Goal: Information Seeking & Learning: Learn about a topic

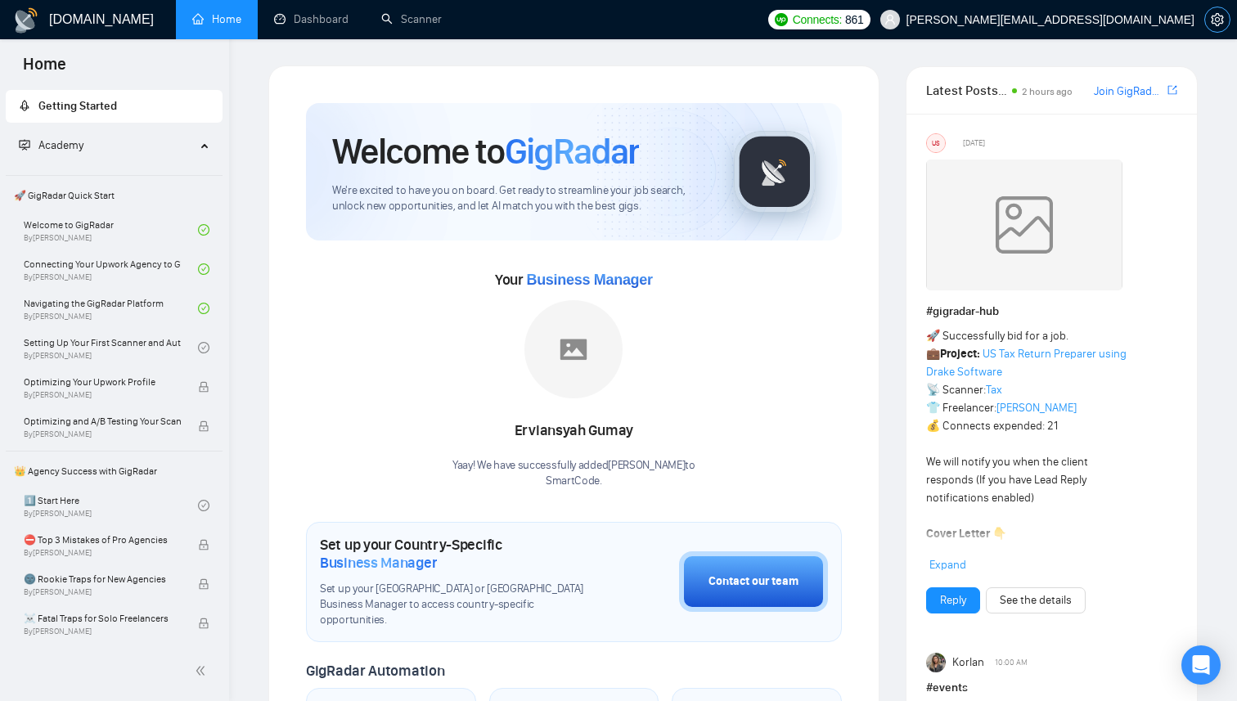
click at [1213, 17] on icon "setting" at bounding box center [1217, 19] width 13 height 13
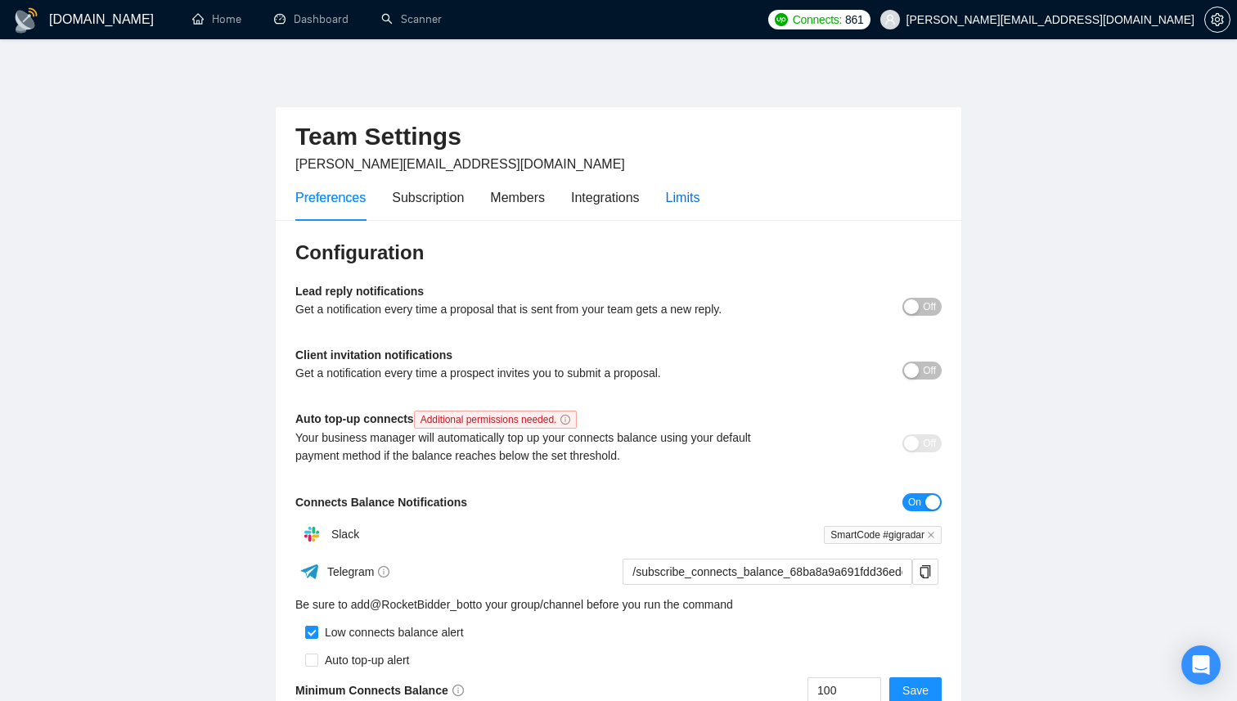
click at [699, 207] on div "Limits" at bounding box center [683, 197] width 34 height 20
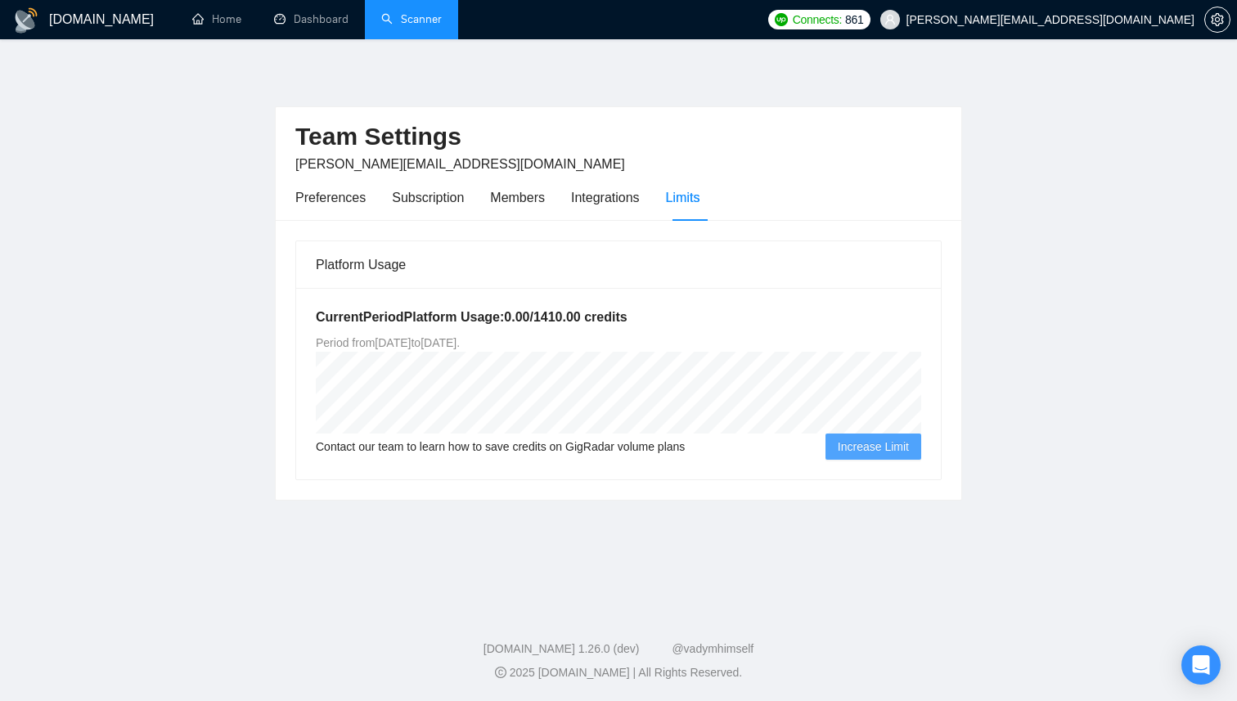
click at [429, 20] on link "Scanner" at bounding box center [411, 19] width 61 height 14
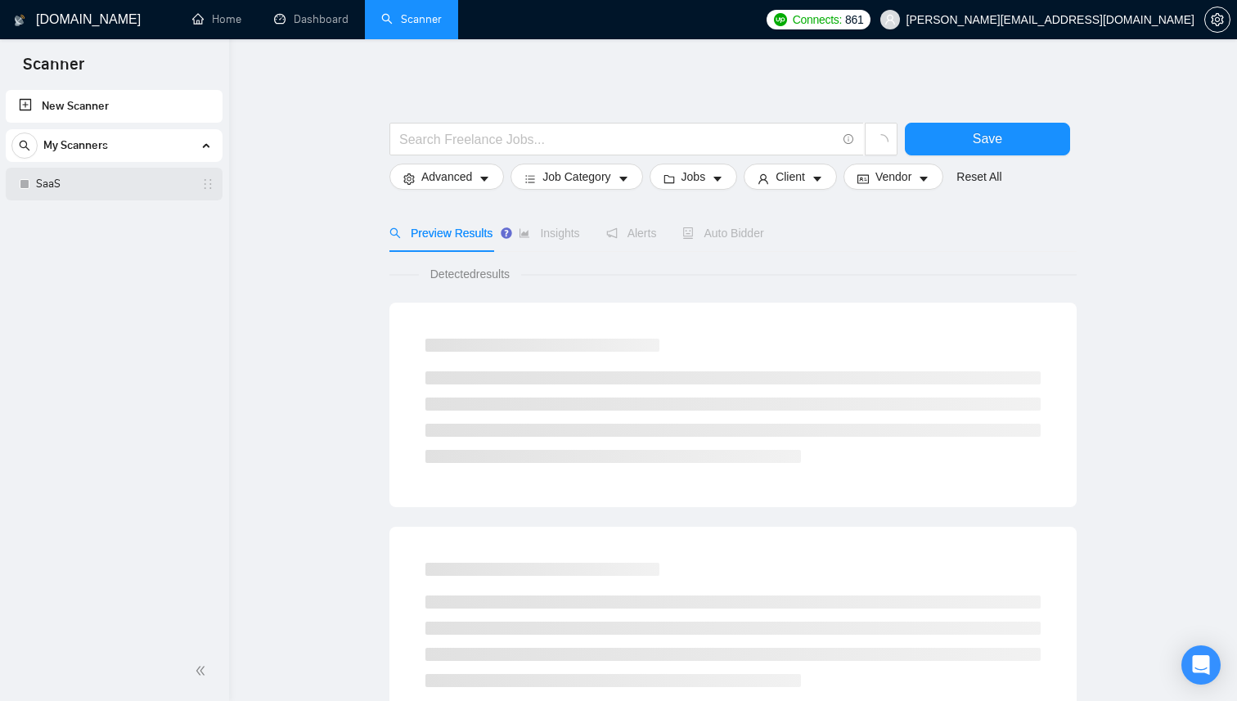
click at [83, 182] on link "SaaS" at bounding box center [113, 184] width 155 height 33
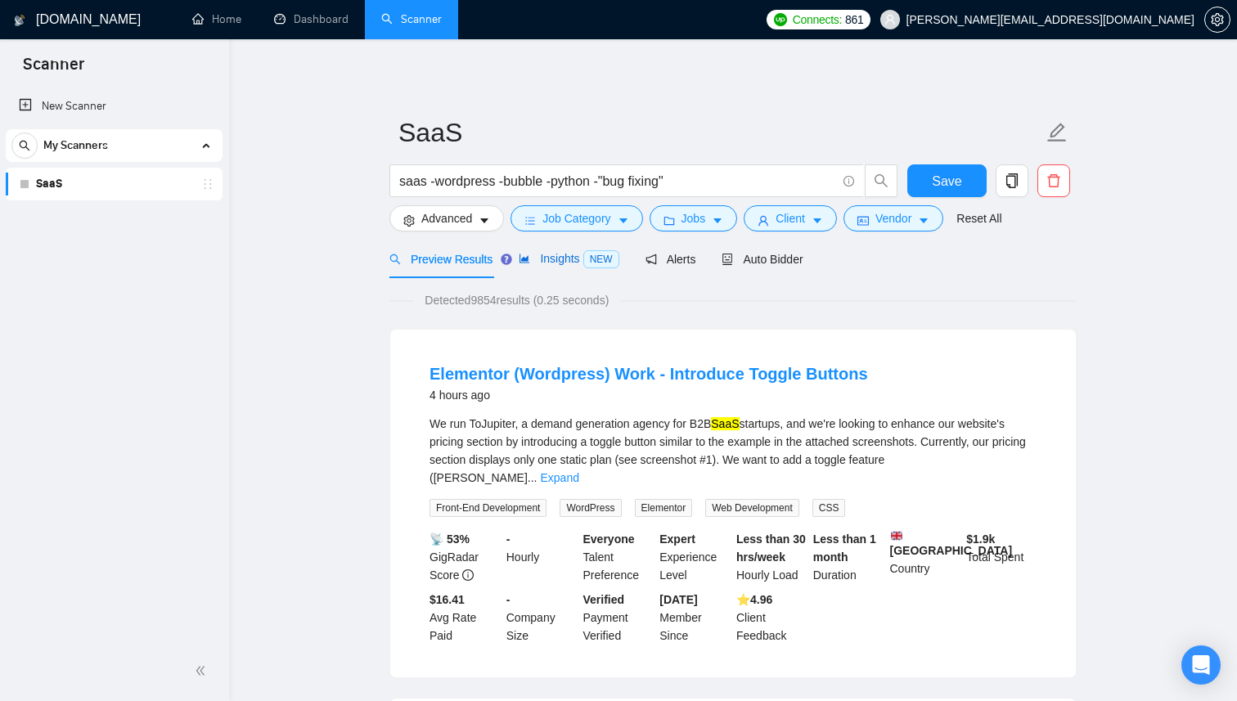
click at [560, 255] on span "Insights NEW" at bounding box center [569, 258] width 100 height 13
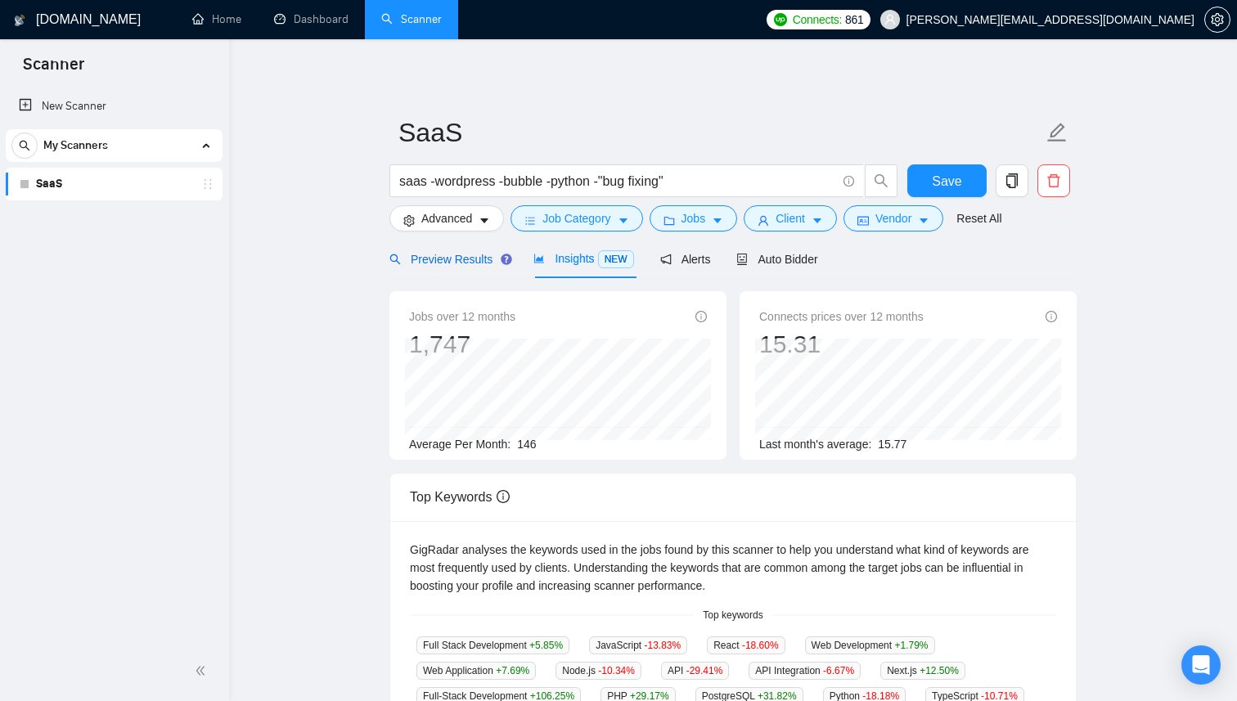
click at [439, 254] on span "Preview Results" at bounding box center [449, 259] width 118 height 13
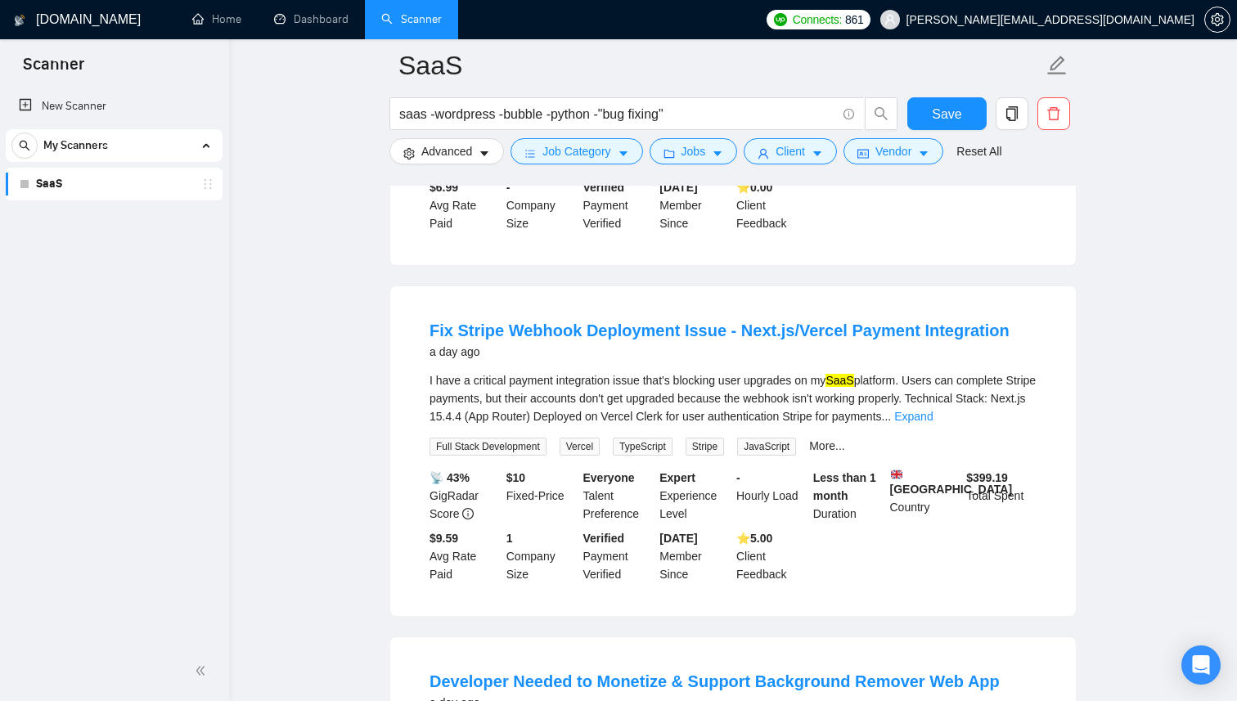
scroll to position [2416, 0]
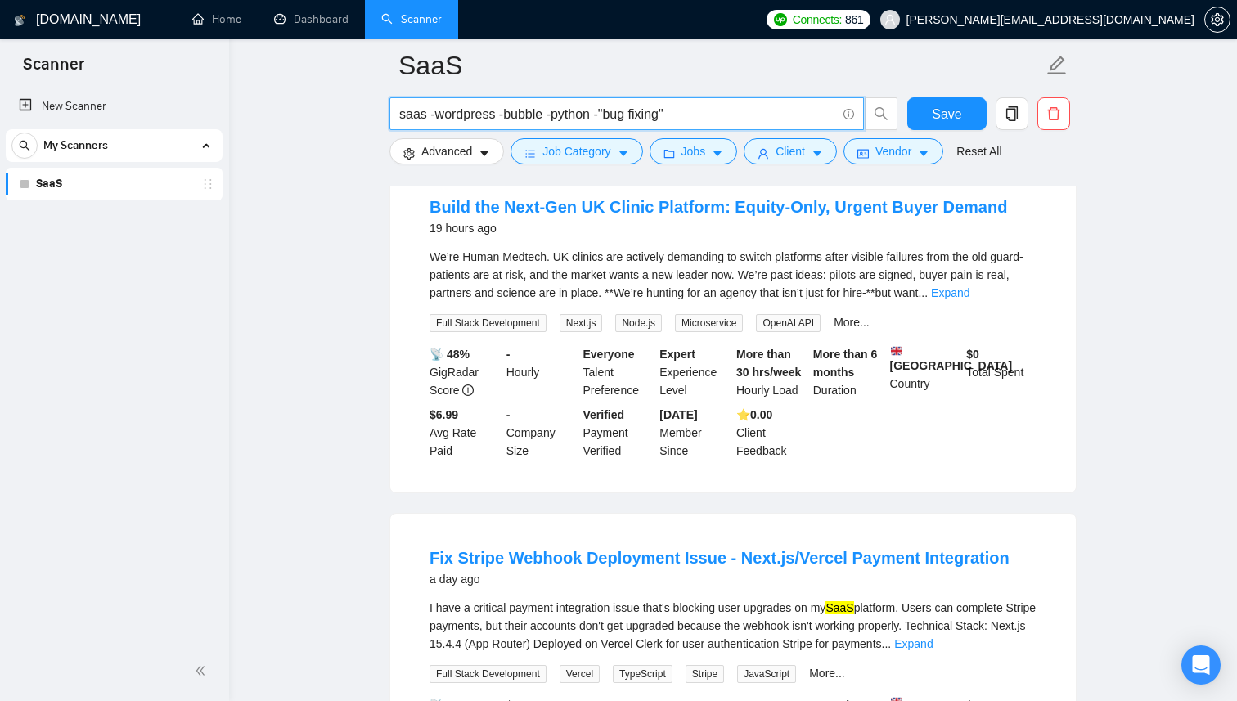
click at [702, 115] on input "saas -wordpress -bubble -python -"bug fixing"" at bounding box center [617, 114] width 437 height 20
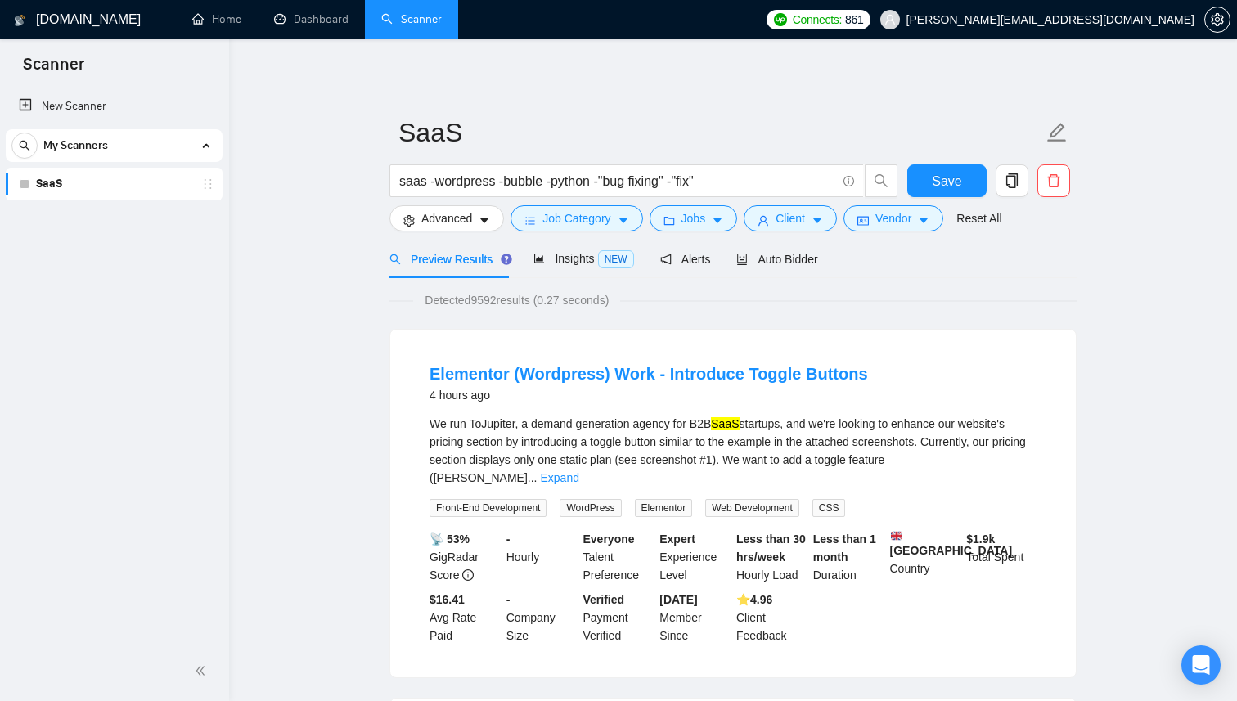
scroll to position [21, 0]
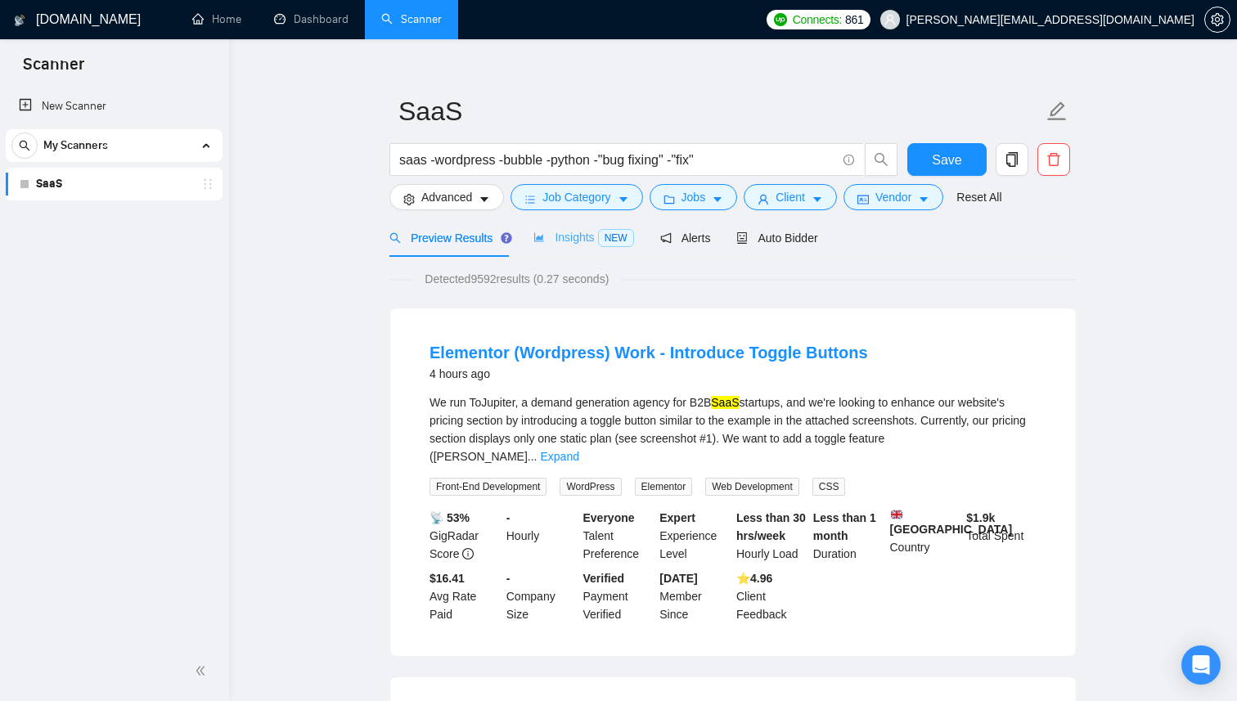
click at [575, 248] on div "Insights NEW" at bounding box center [584, 237] width 100 height 38
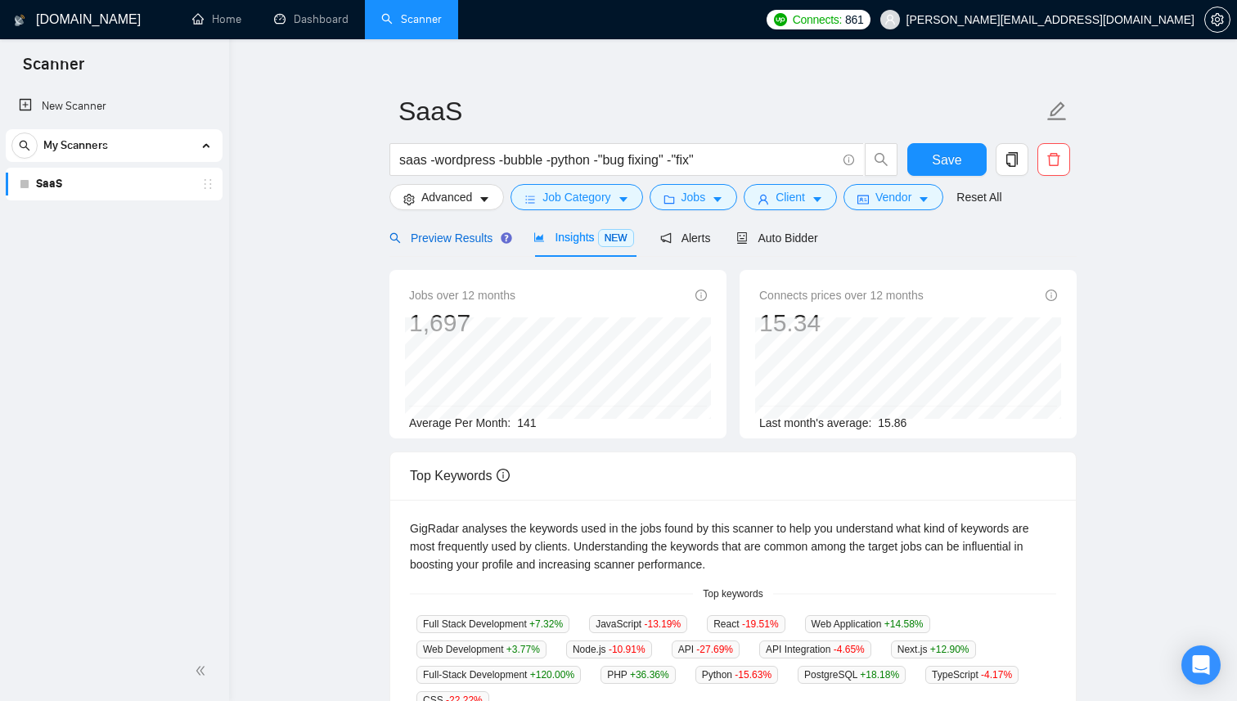
click at [453, 241] on span "Preview Results" at bounding box center [449, 238] width 118 height 13
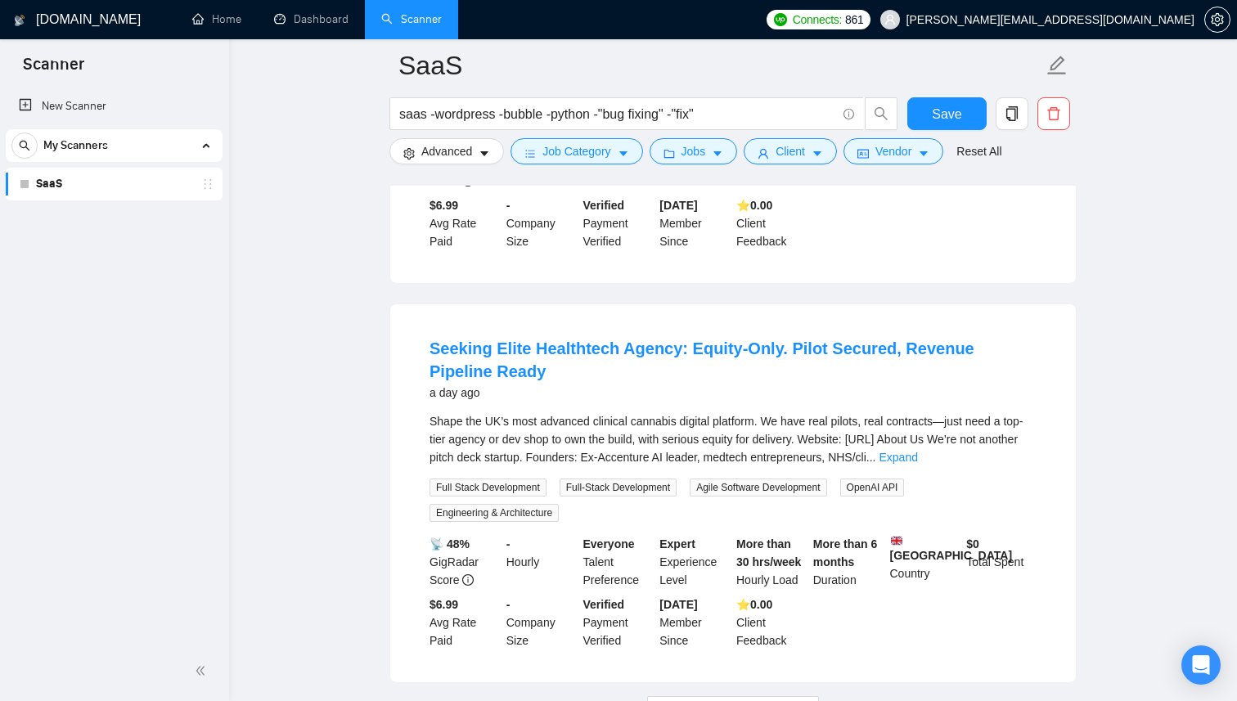
scroll to position [3455, 0]
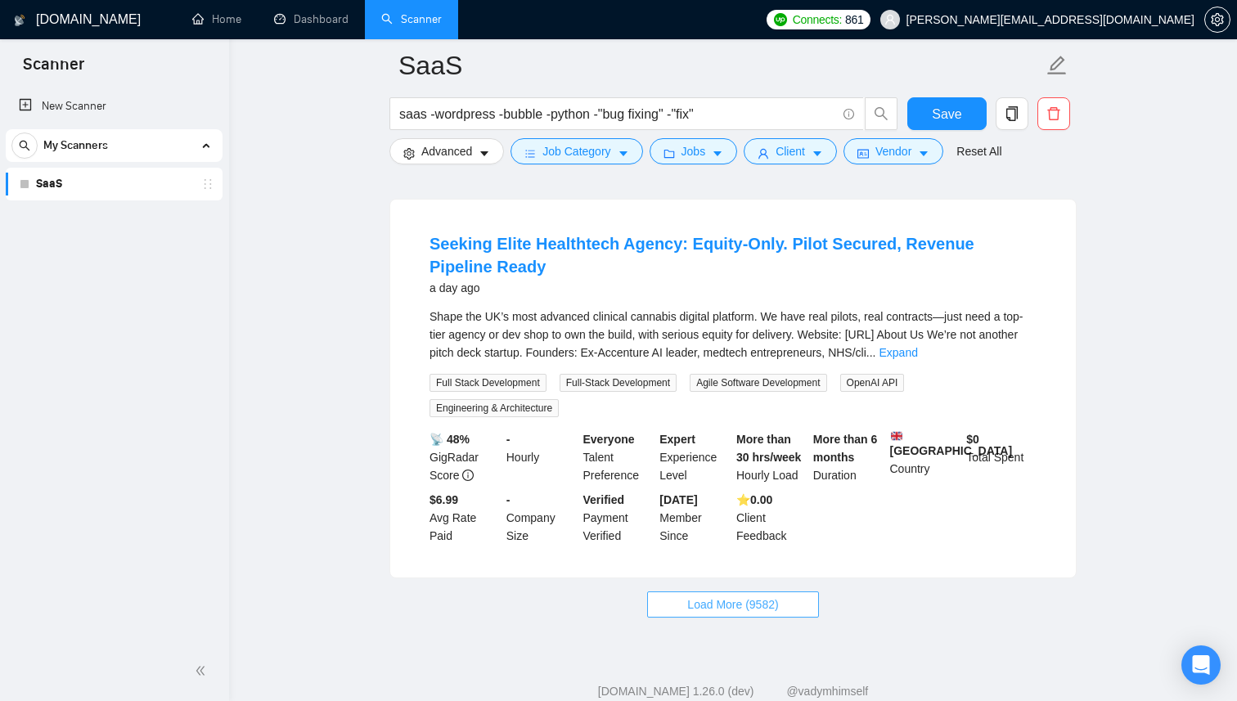
click at [741, 596] on span "Load More (9582)" at bounding box center [732, 605] width 91 height 18
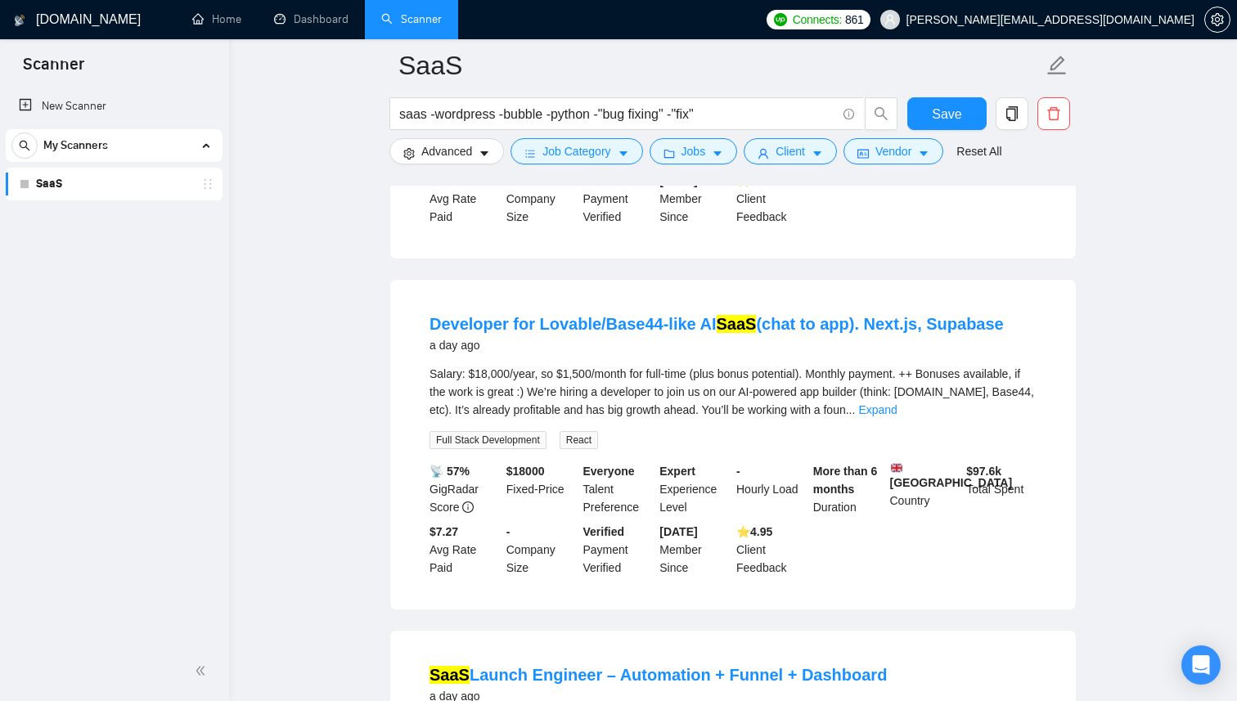
scroll to position [4536, 0]
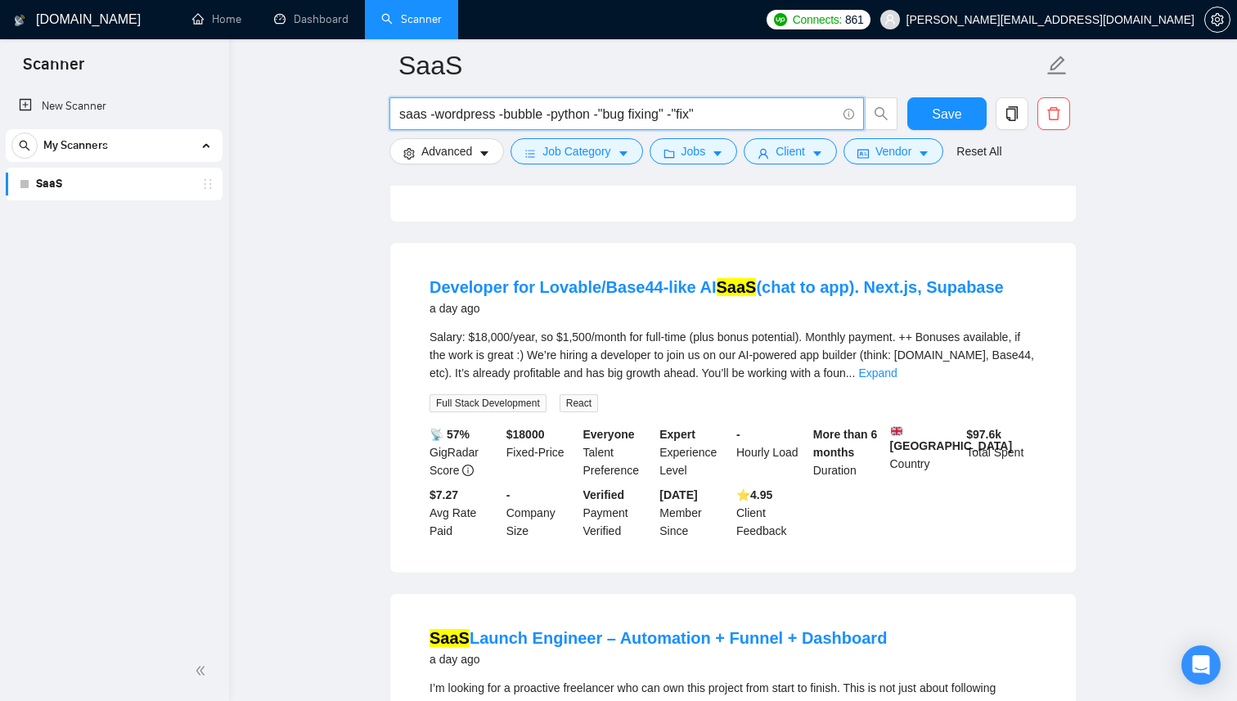
click at [742, 114] on input "saas -wordpress -bubble -python -"bug fixing" -"fix"" at bounding box center [617, 114] width 437 height 20
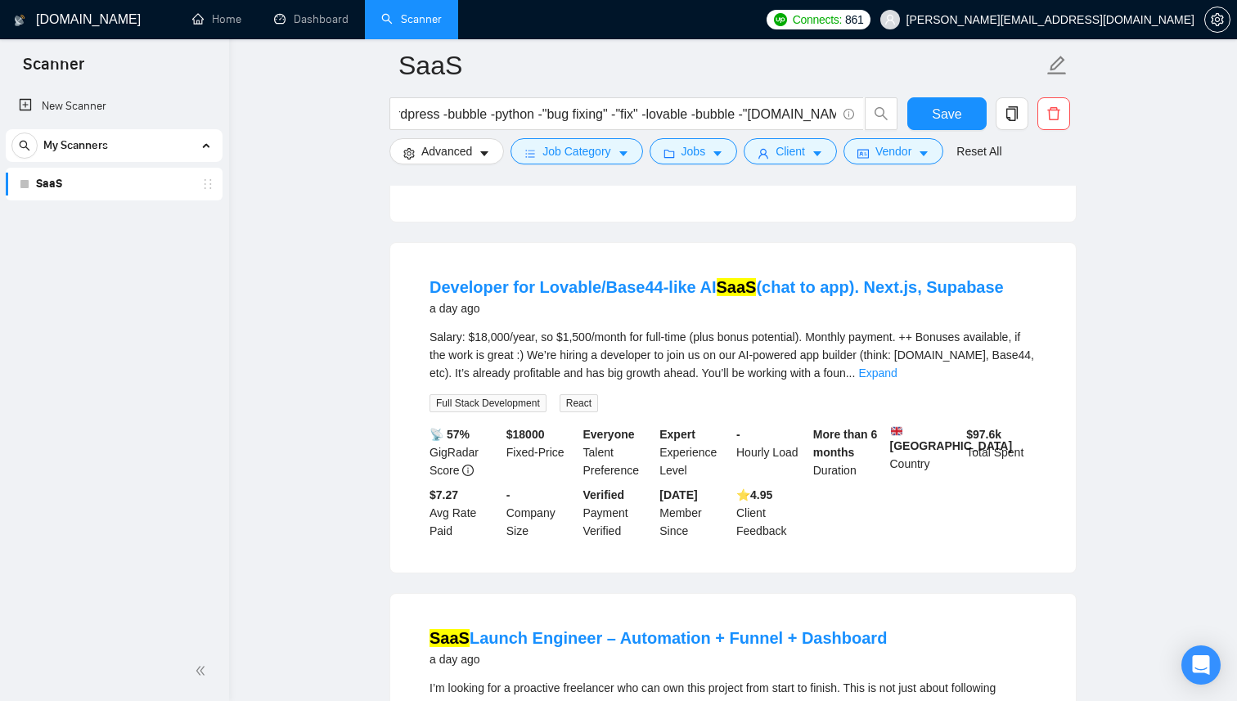
click at [395, 290] on div "Developer for Lovable/Base44-like AI SaaS (chat to app). Next.js, Supabase a da…" at bounding box center [733, 408] width 686 height 330
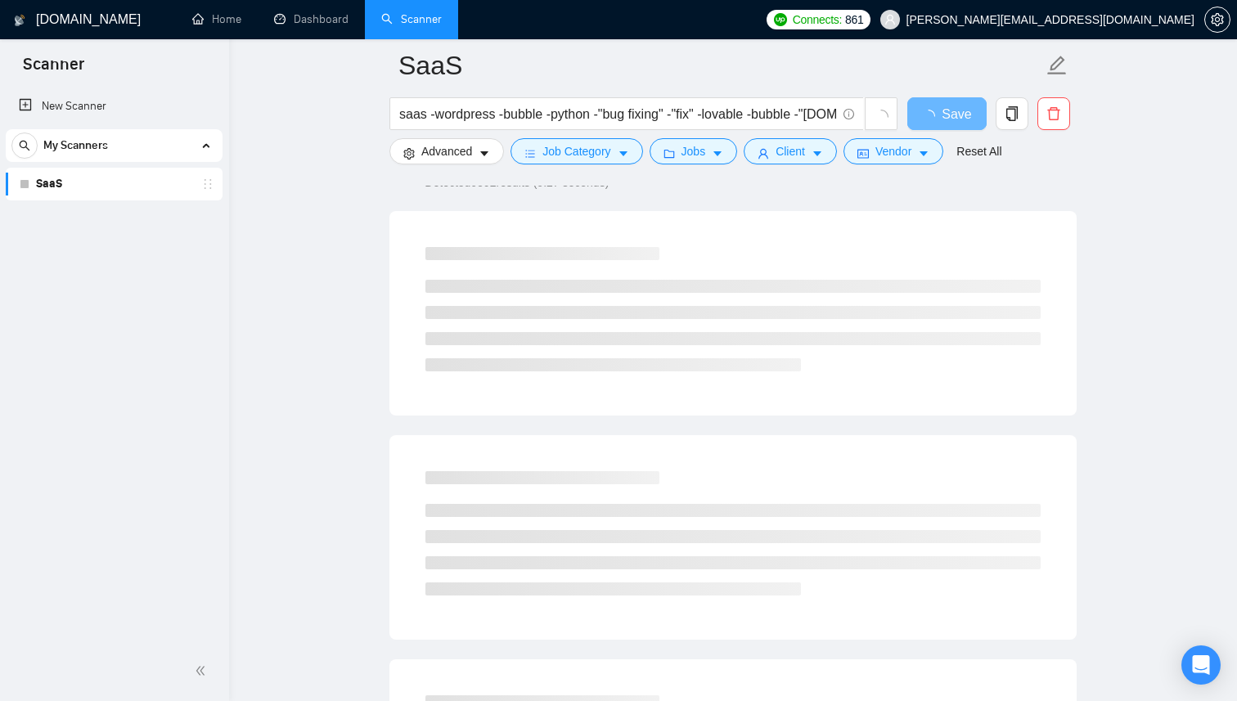
scroll to position [0, 0]
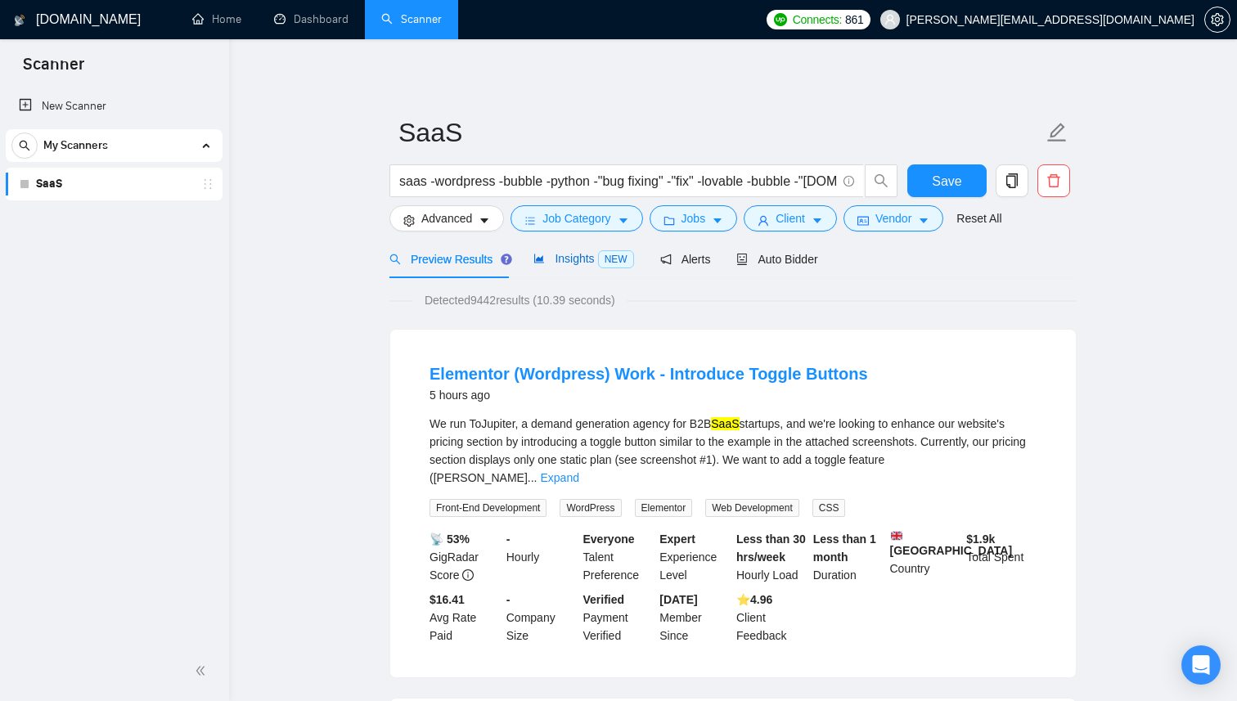
click at [556, 257] on span "Insights NEW" at bounding box center [584, 258] width 100 height 13
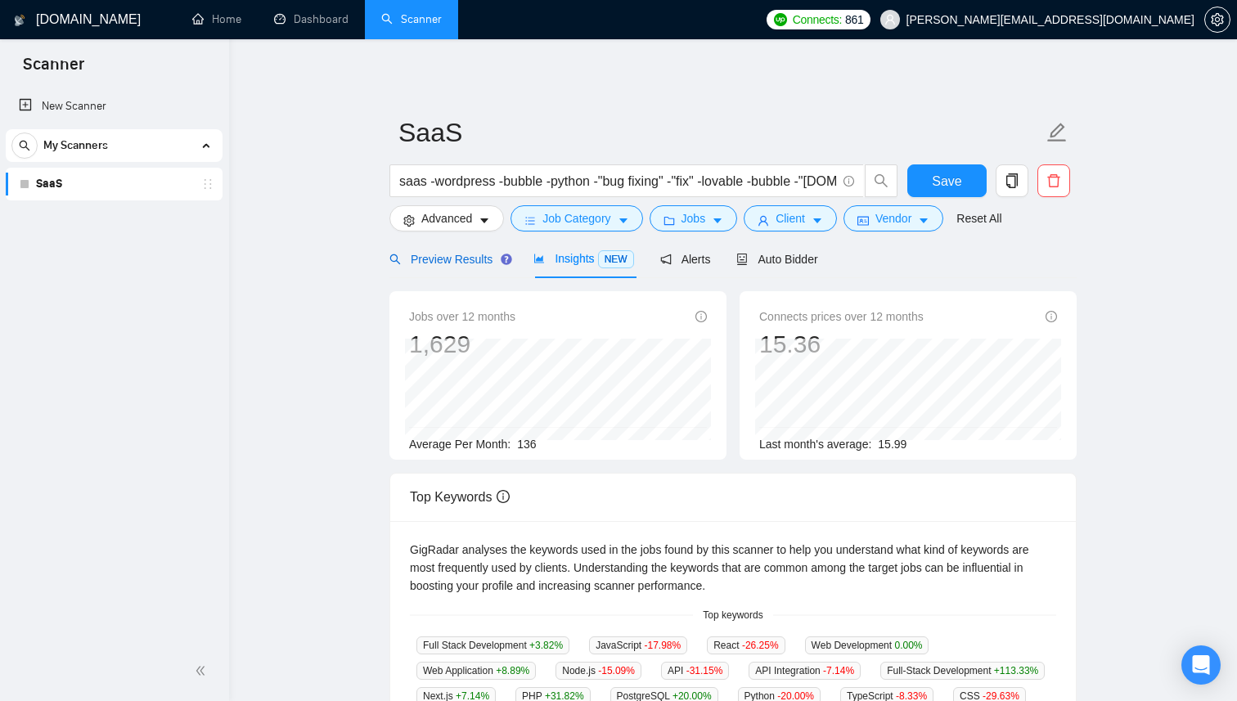
click at [429, 256] on span "Preview Results" at bounding box center [449, 259] width 118 height 13
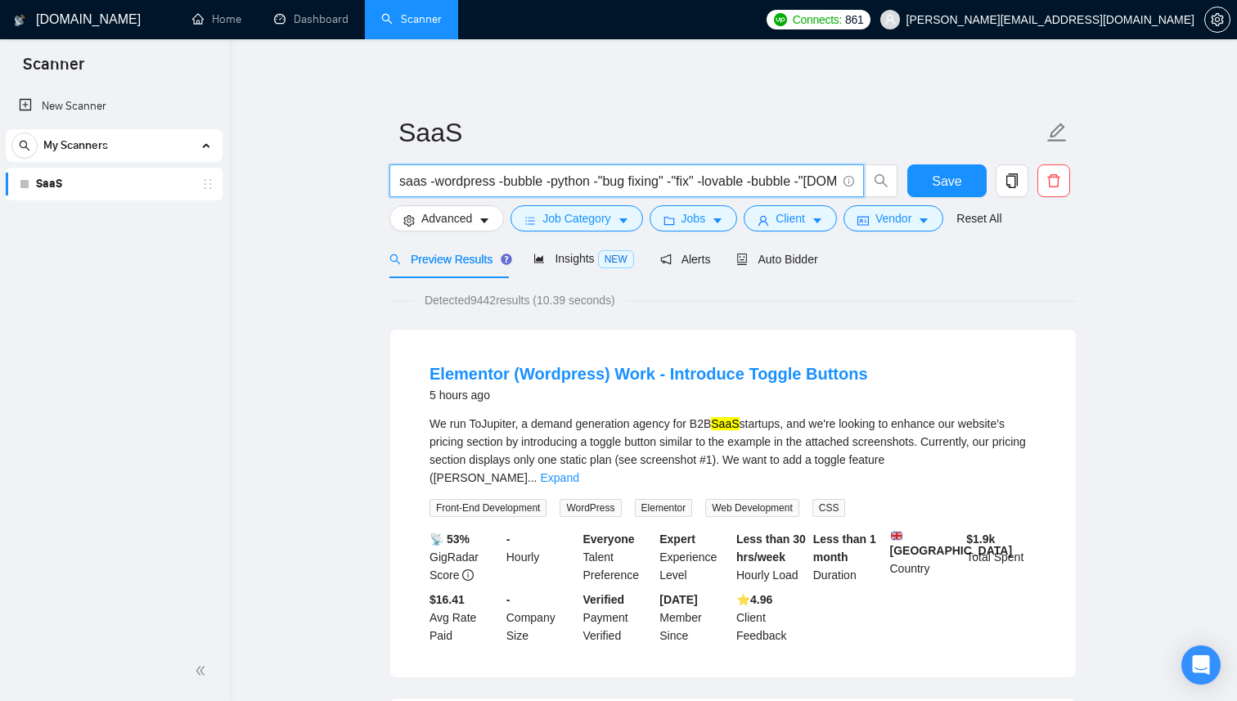
click at [502, 187] on input "saas -wordpress -bubble -python -"bug fixing" -"fix" -lovable -bubble -"[DOMAIN…" at bounding box center [617, 181] width 437 height 20
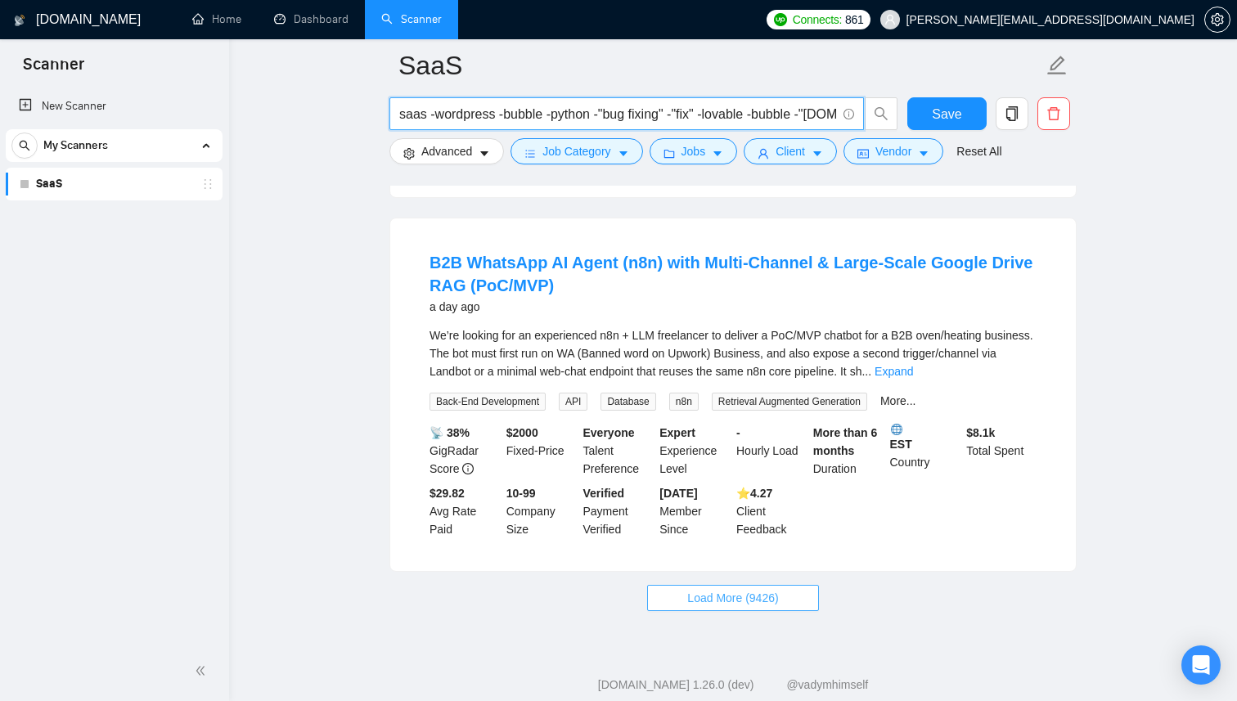
click at [737, 589] on span "Load More (9426)" at bounding box center [732, 598] width 91 height 18
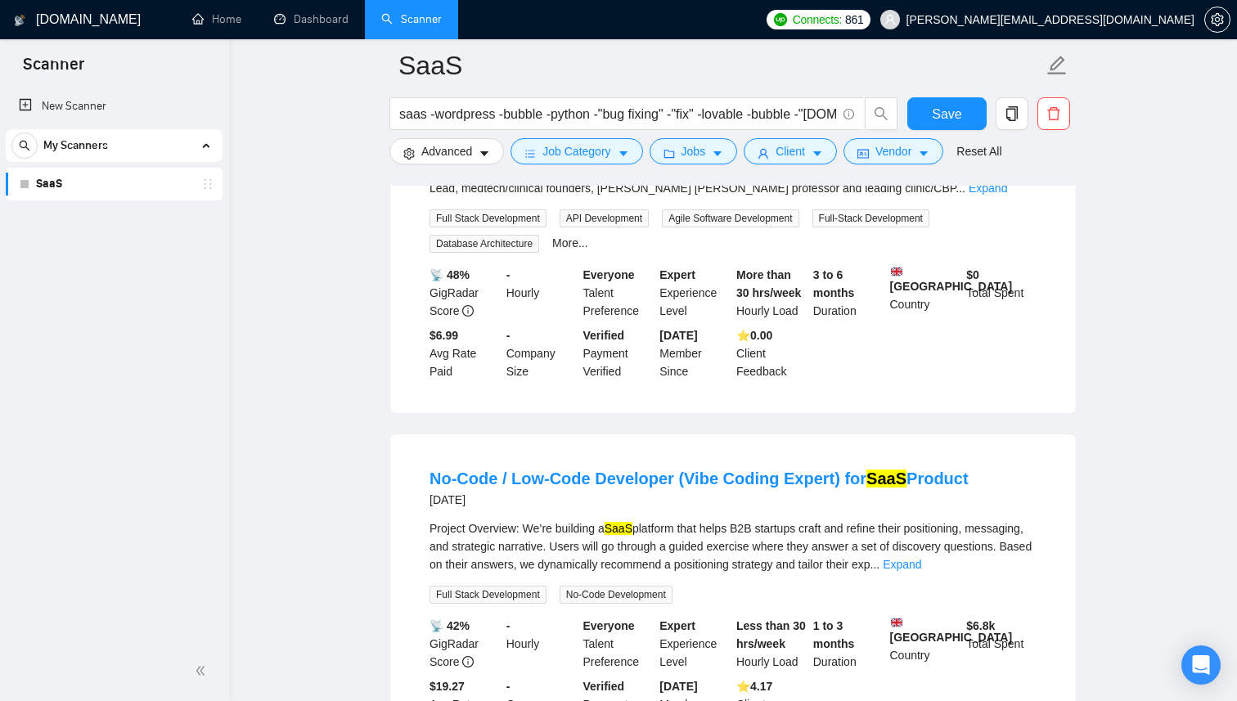
scroll to position [5881, 0]
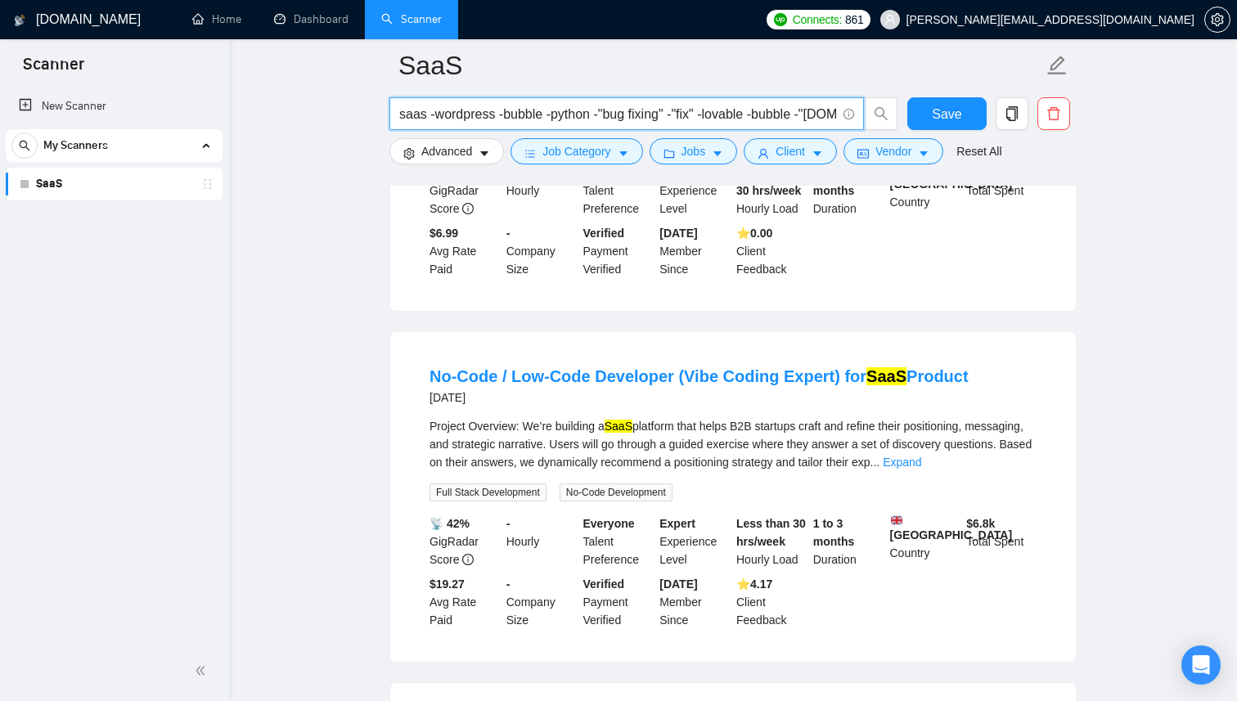
click at [762, 121] on input "saas -wordpress -bubble -python -"bug fixing" -"fix" -lovable -bubble -"[DOMAIN…" at bounding box center [617, 114] width 437 height 20
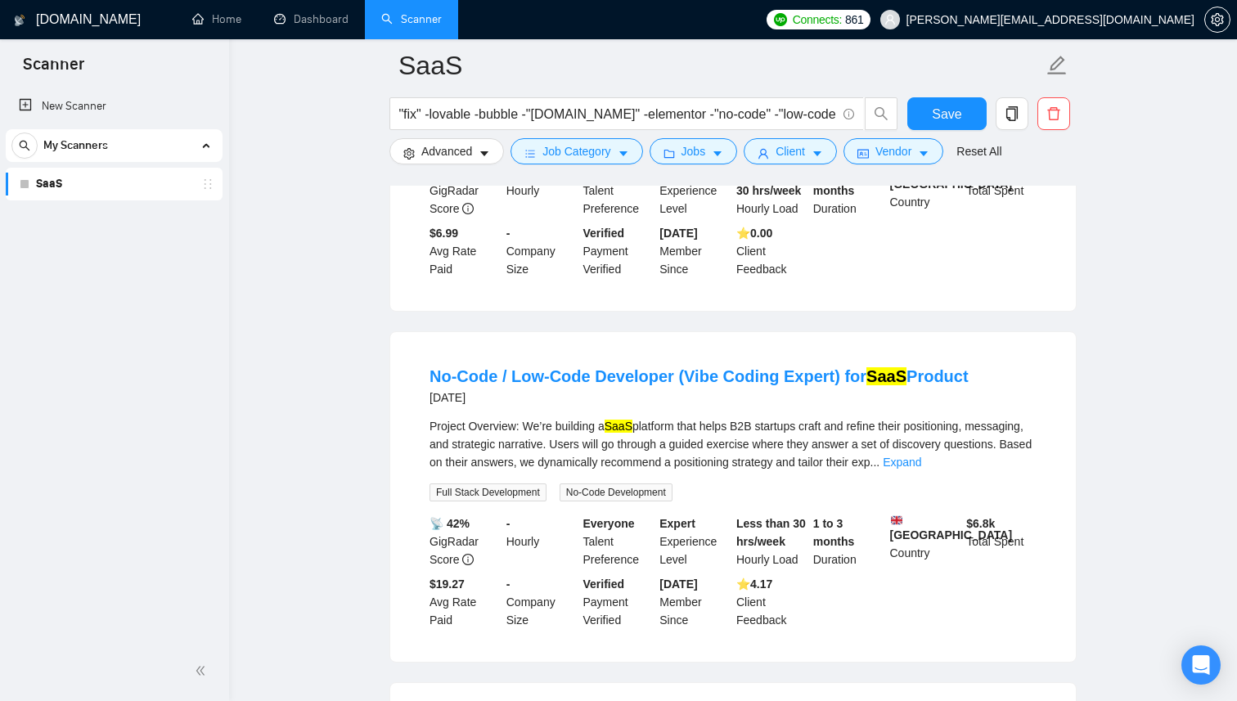
scroll to position [0, 0]
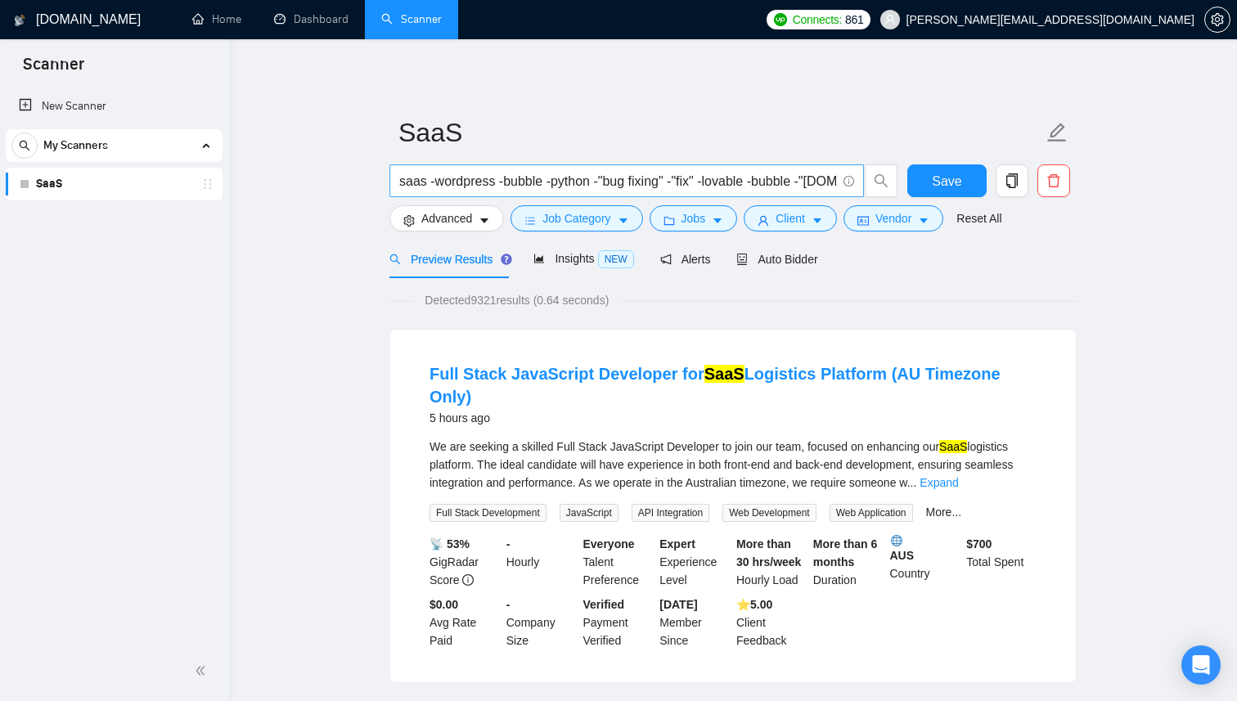
click at [561, 175] on input "saas -wordpress -bubble -python -"bug fixing" -"fix" -lovable -bubble -"[DOMAIN…" at bounding box center [617, 181] width 437 height 20
type input "saas -wordpress -bubble -python -"bug fixing" -"fix" -lovable -bubble -"[DOMAIN…"
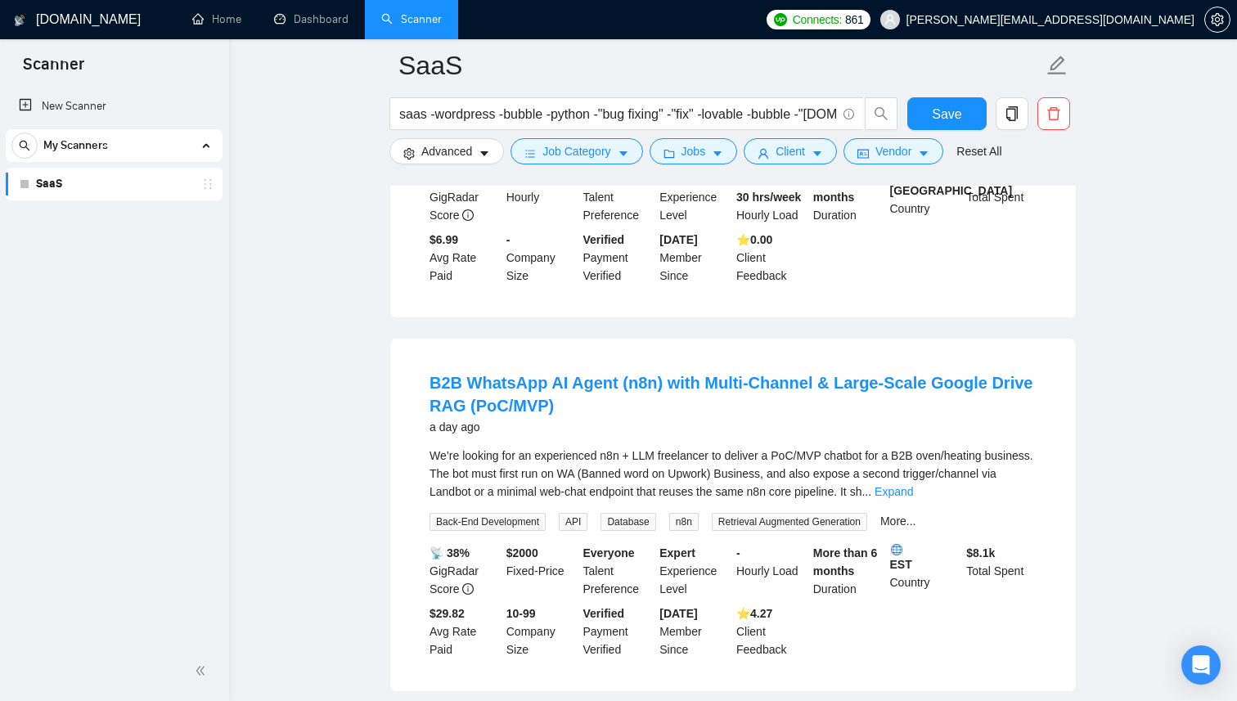
scroll to position [3466, 0]
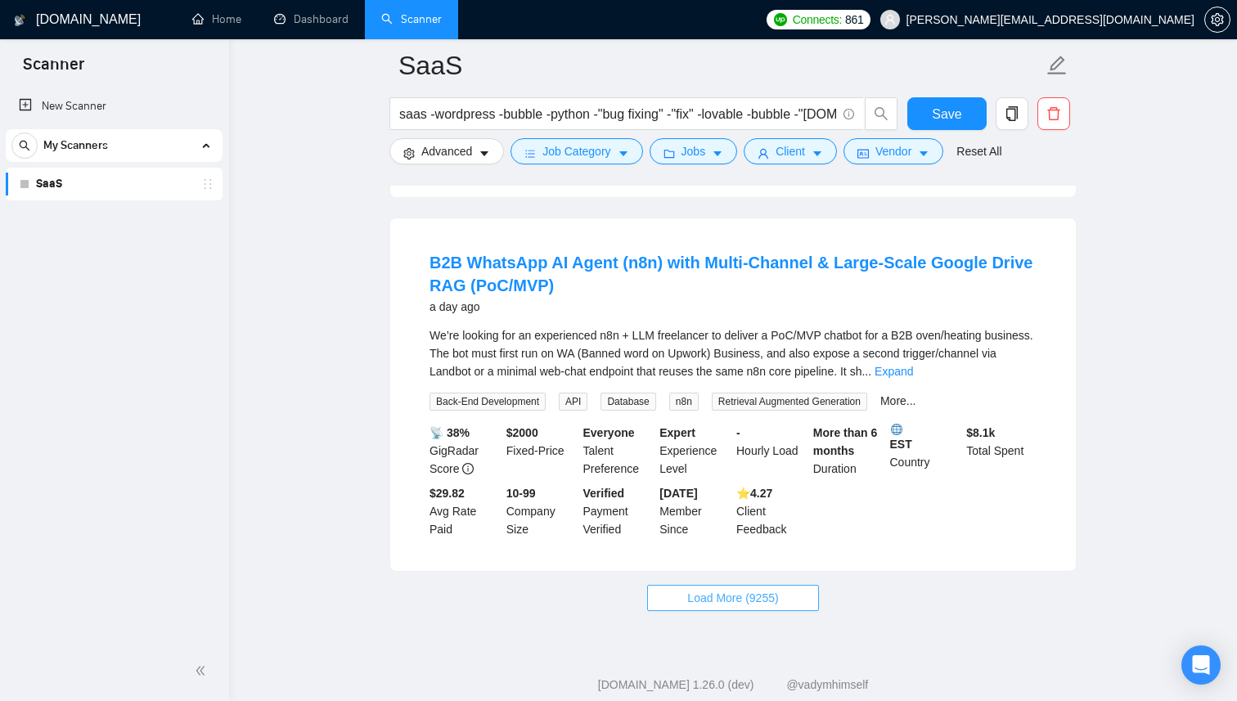
click at [788, 585] on button "Load More (9255)" at bounding box center [732, 598] width 171 height 26
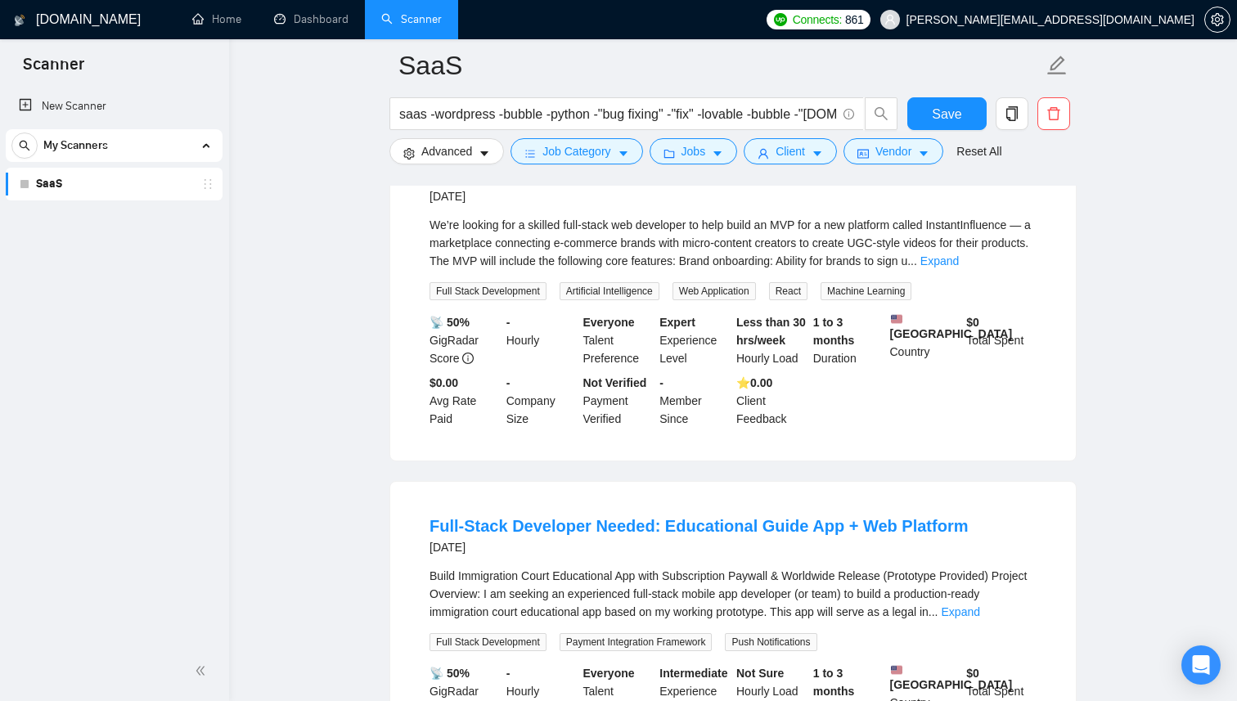
scroll to position [6562, 0]
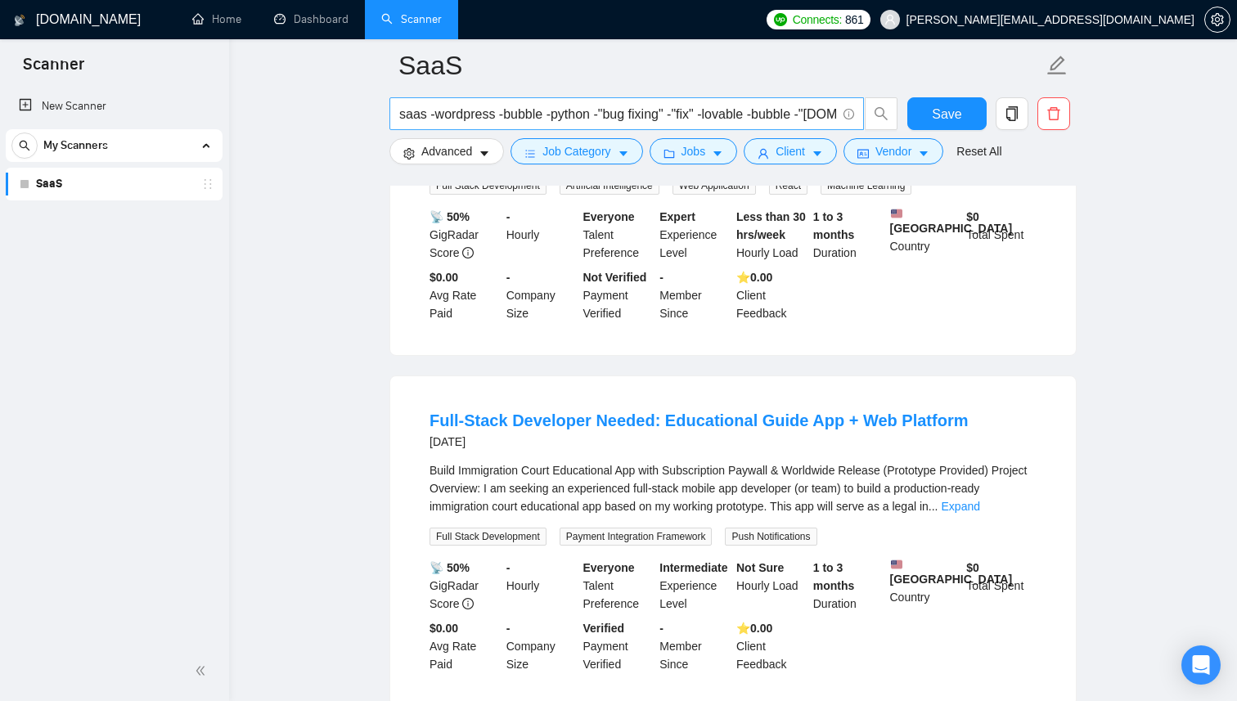
click at [394, 115] on span "saas -wordpress -bubble -python -"bug fixing" -"fix" -lovable -bubble -"[DOMAIN…" at bounding box center [627, 113] width 475 height 33
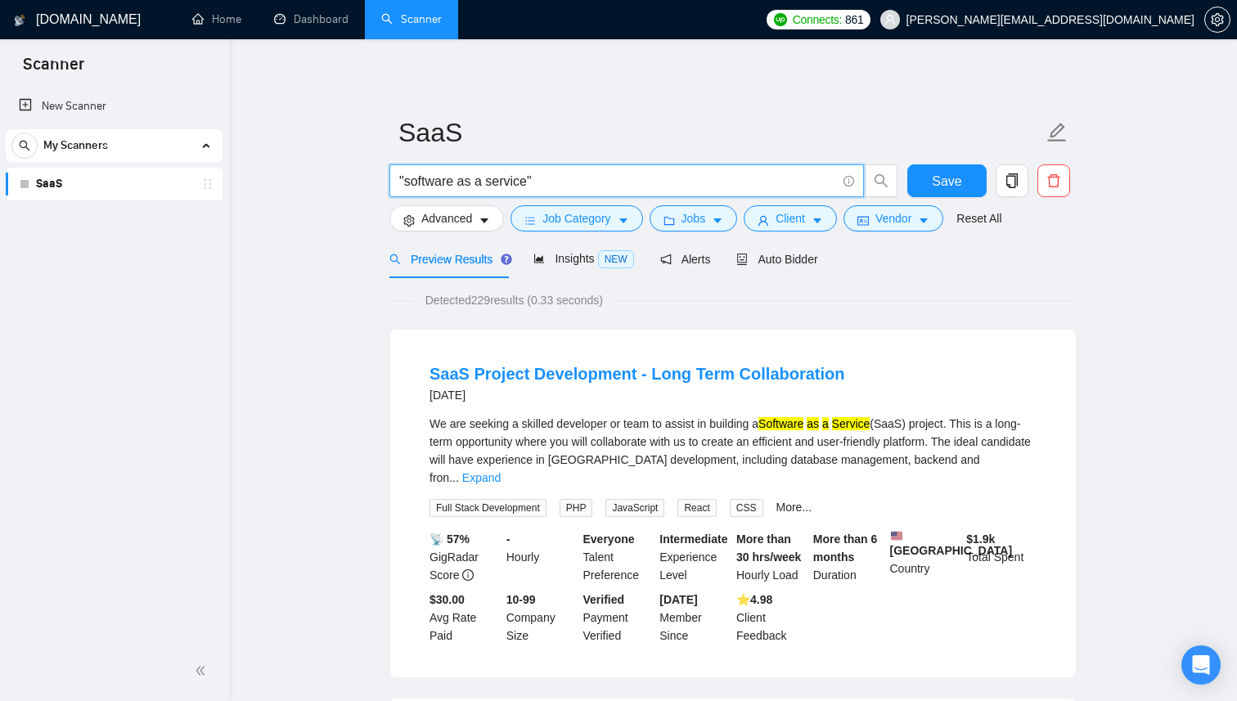
click at [551, 178] on input ""software as a service"" at bounding box center [617, 181] width 437 height 20
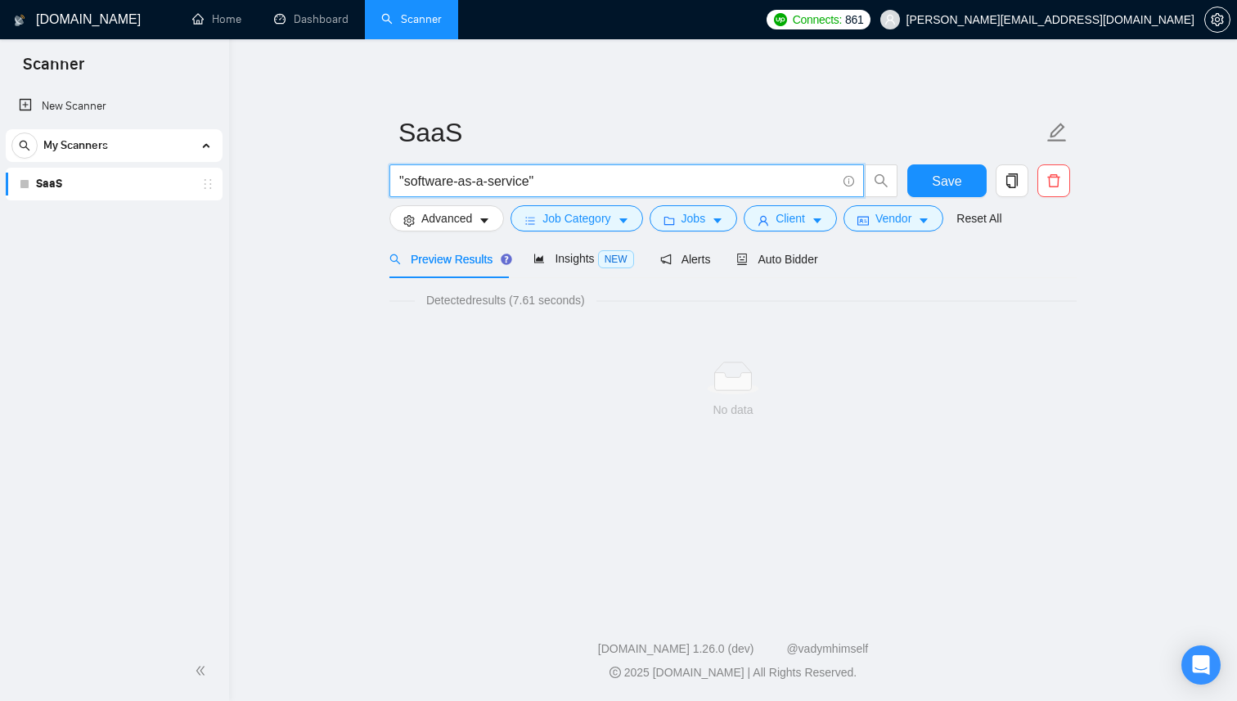
click at [466, 182] on input ""software-as-a-service"" at bounding box center [617, 181] width 437 height 20
type input ""software as a""
type input ""subscription based""
click at [316, 405] on main "SaaS "subscription based" Save Advanced Job Category Jobs Client Vendor Reset A…" at bounding box center [733, 320] width 956 height 510
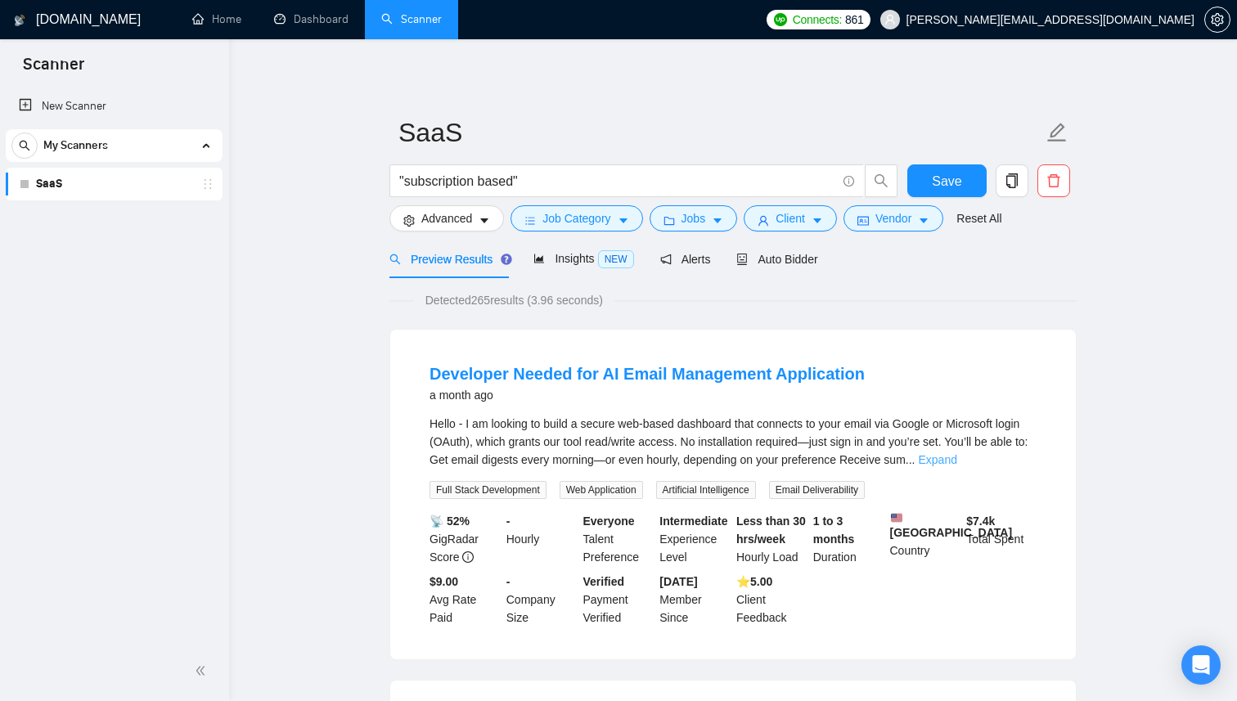
click at [957, 458] on link "Expand" at bounding box center [938, 459] width 38 height 13
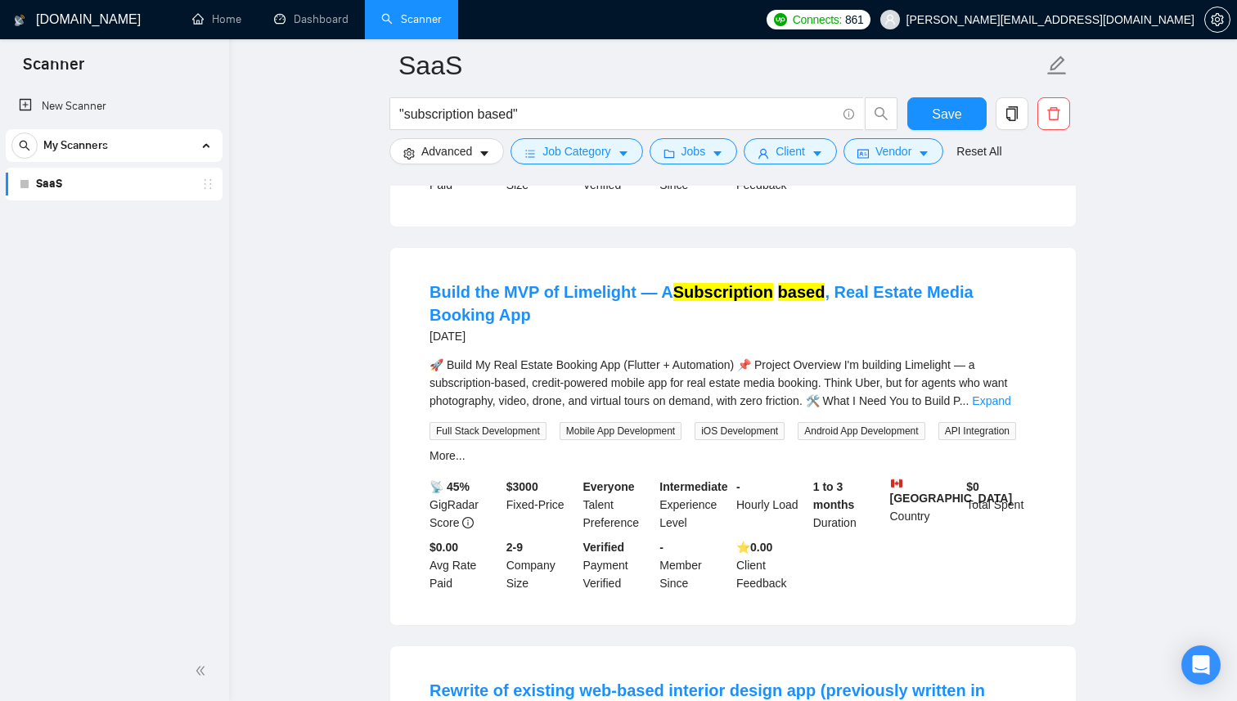
scroll to position [982, 0]
